Goal: Information Seeking & Learning: Stay updated

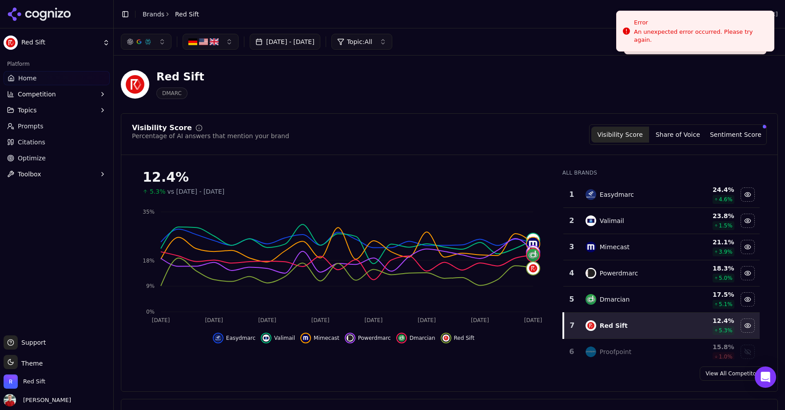
click at [320, 45] on button "[DATE] - [DATE]" at bounding box center [285, 42] width 71 height 16
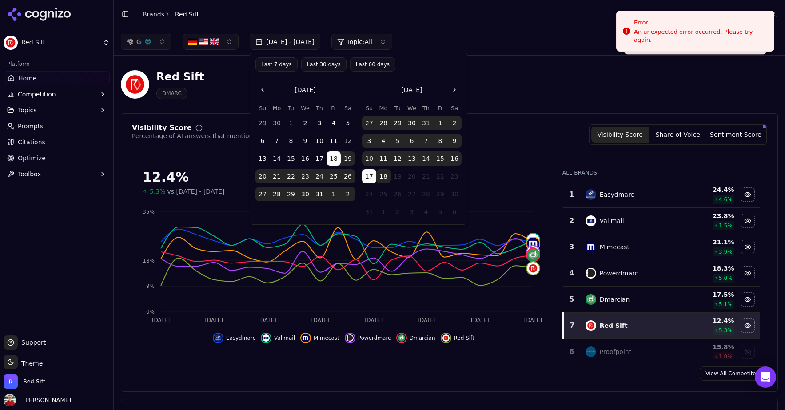
click at [286, 65] on button "Last 7 days" at bounding box center [276, 64] width 42 height 14
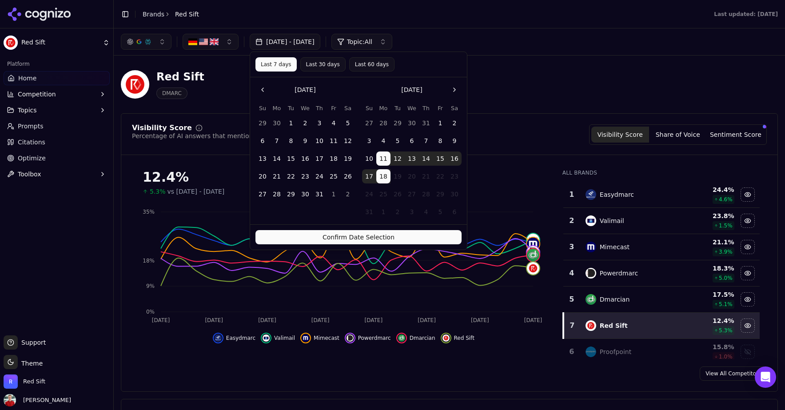
click at [318, 238] on button "Confirm Date Selection" at bounding box center [358, 237] width 206 height 14
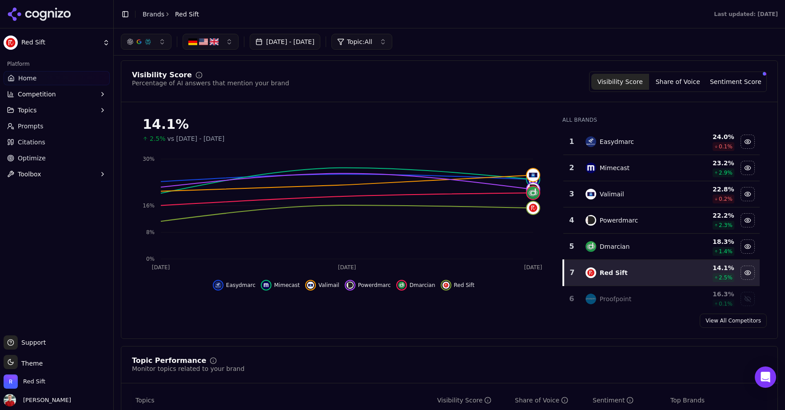
scroll to position [38, 0]
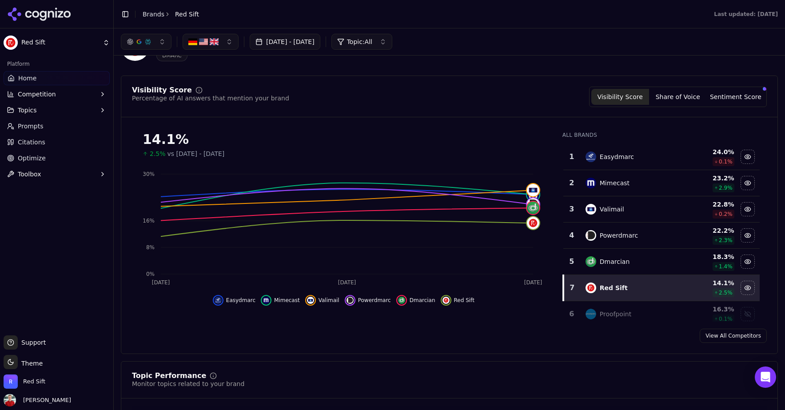
click at [711, 338] on link "View All Competitors" at bounding box center [732, 336] width 67 height 14
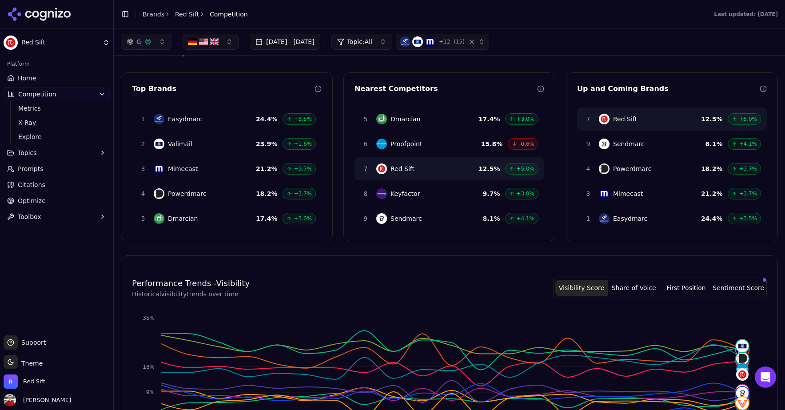
scroll to position [30, 0]
click at [398, 194] on span "Keyfactor" at bounding box center [404, 192] width 29 height 9
click at [382, 193] on img at bounding box center [381, 192] width 11 height 11
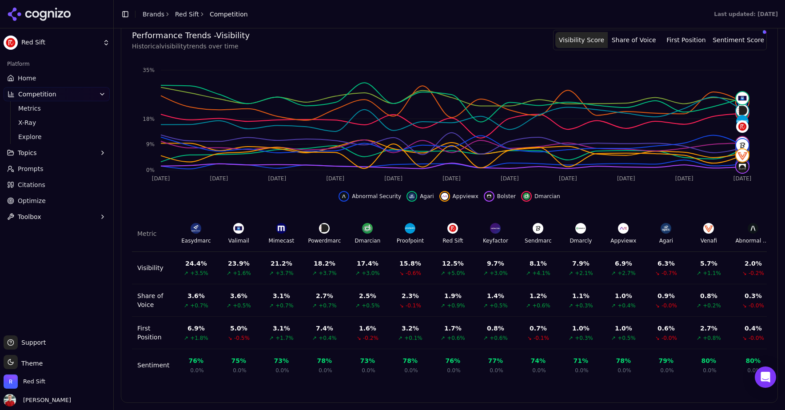
scroll to position [284, 0]
